Goal: Transaction & Acquisition: Obtain resource

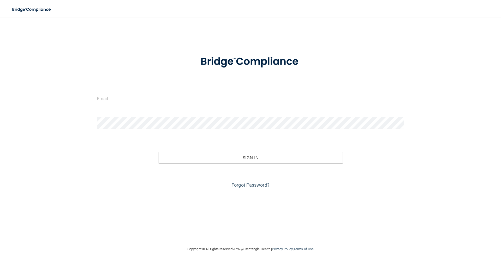
click at [173, 99] on input "email" at bounding box center [250, 98] width 307 height 12
type input "[EMAIL_ADDRESS][DOMAIN_NAME]"
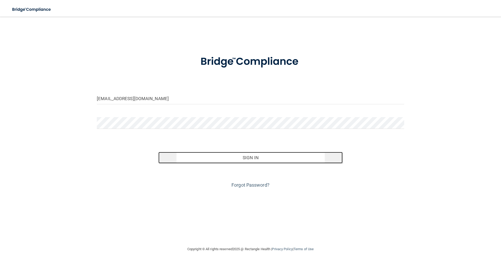
click at [246, 157] on button "Sign In" at bounding box center [250, 157] width 185 height 11
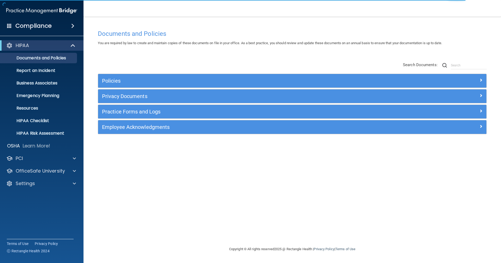
click at [126, 85] on div "Policies" at bounding box center [292, 81] width 388 height 14
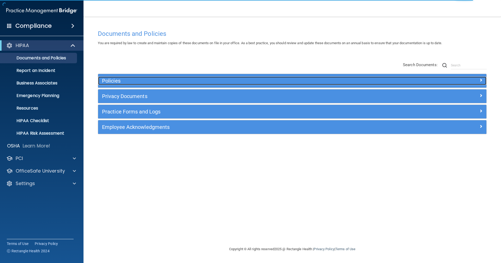
click at [127, 82] on h5 "Policies" at bounding box center [243, 81] width 283 height 6
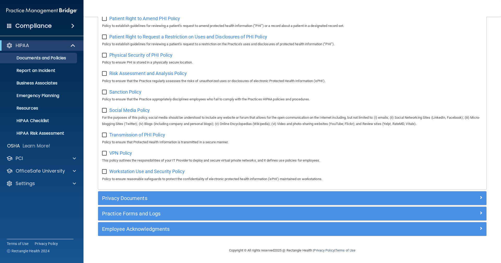
scroll to position [324, 0]
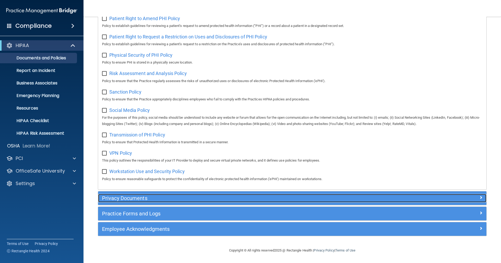
click at [155, 194] on div "Privacy Documents" at bounding box center [243, 198] width 291 height 8
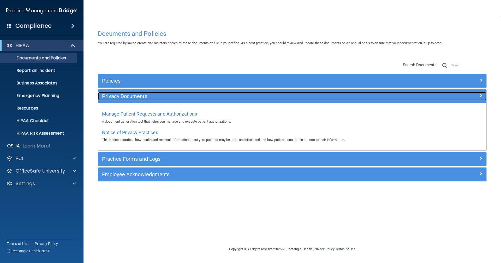
scroll to position [0, 0]
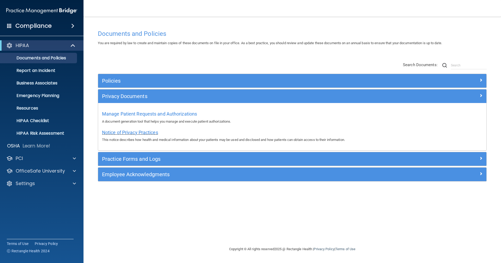
click at [142, 131] on span "Notice of Privacy Practices" at bounding box center [130, 131] width 56 height 5
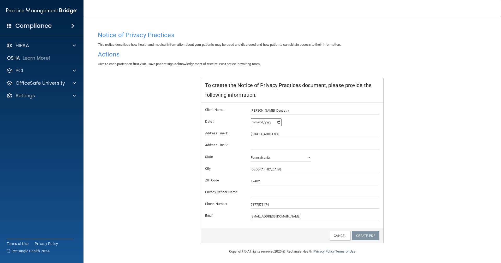
scroll to position [27, 0]
click at [364, 234] on link "Create PDF" at bounding box center [366, 234] width 28 height 10
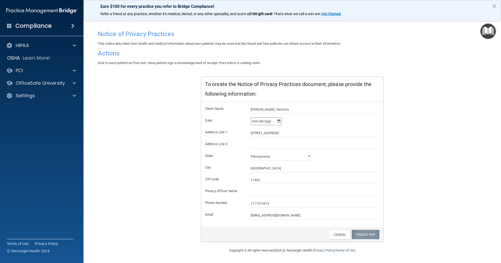
click at [358, 236] on link "Create PDF" at bounding box center [366, 234] width 28 height 10
click at [253, 191] on input "text" at bounding box center [315, 192] width 129 height 8
type input "[PERSON_NAME]"
click at [369, 233] on link "Create PDF" at bounding box center [366, 234] width 28 height 10
